Goal: Task Accomplishment & Management: Use online tool/utility

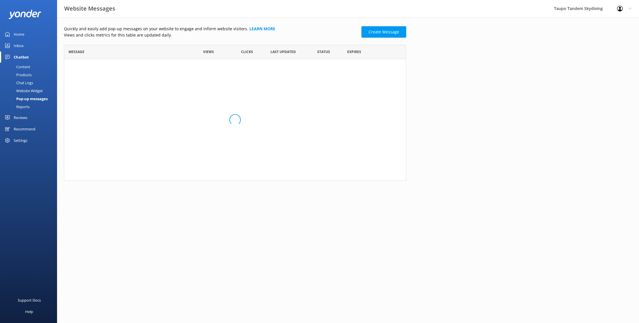
scroll to position [112, 342]
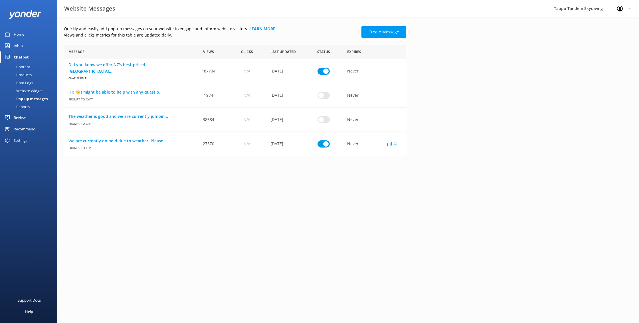
click at [152, 139] on link "We are currently on hold due to weather. Please..." at bounding box center [126, 141] width 117 height 6
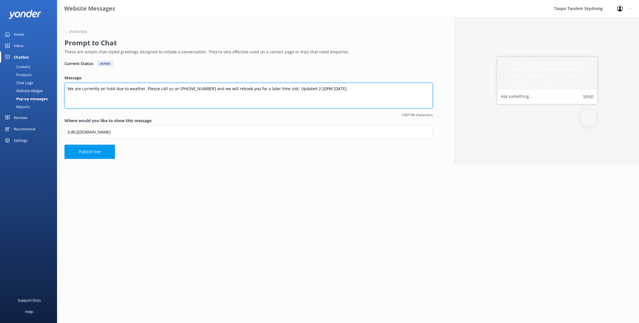
click at [308, 88] on textarea "We are currently on hold due to weather. Please call us on 0800 826 336 and we …" at bounding box center [248, 96] width 368 height 26
type textarea "We are currently on hold due to weather. Please call us on [PHONE_NUMBER] and w…"
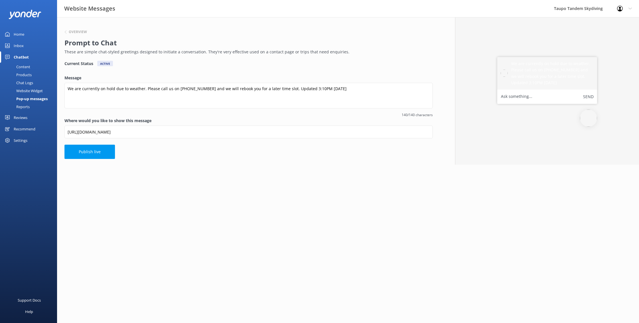
click at [278, 210] on html "Website Messages Taupo Tandem Skydiving Profile Settings Logout Home Inbox Chat…" at bounding box center [319, 161] width 639 height 323
click at [97, 151] on button "Publish live" at bounding box center [89, 152] width 50 height 14
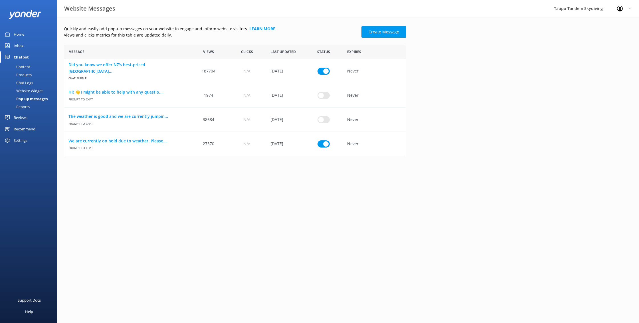
scroll to position [112, 342]
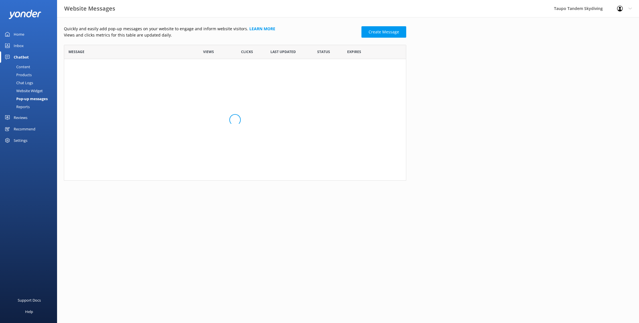
scroll to position [112, 342]
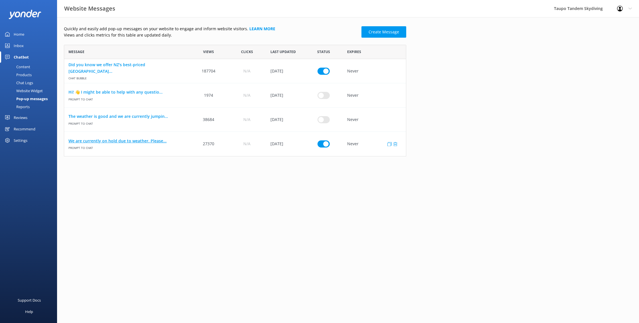
click at [141, 138] on link "We are currently on hold due to weather. Please..." at bounding box center [126, 141] width 117 height 6
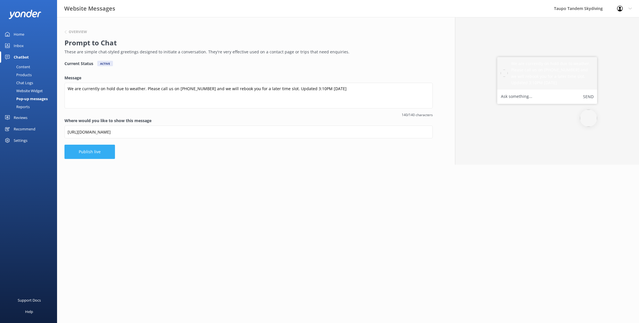
click at [102, 154] on button "Publish live" at bounding box center [89, 152] width 50 height 14
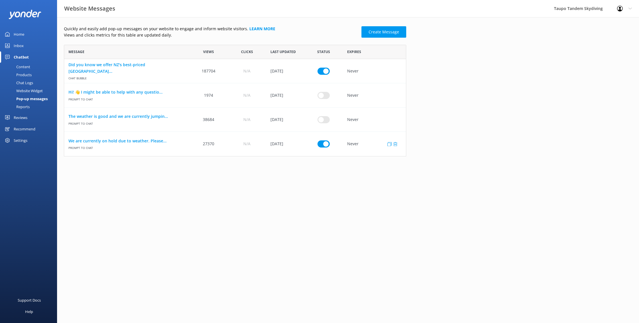
scroll to position [112, 342]
